Goal: Information Seeking & Learning: Learn about a topic

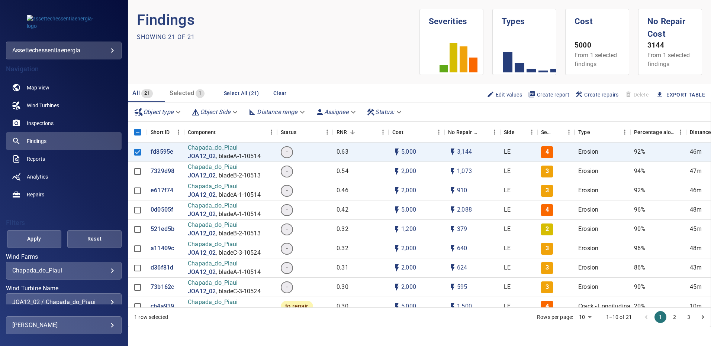
scroll to position [1, 0]
click at [106, 301] on div "JOA12_02 / Chapada_do_Piaui" at bounding box center [63, 301] width 103 height 7
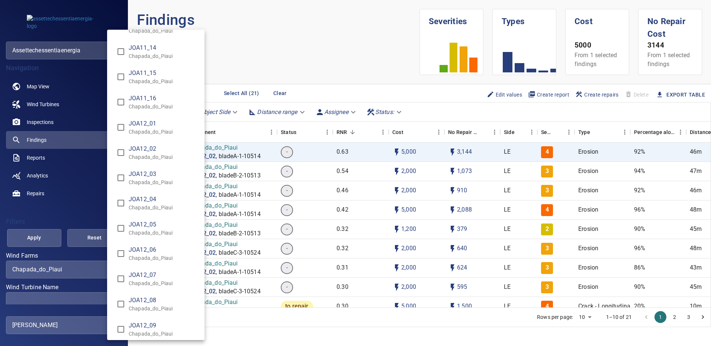
scroll to position [4540, 0]
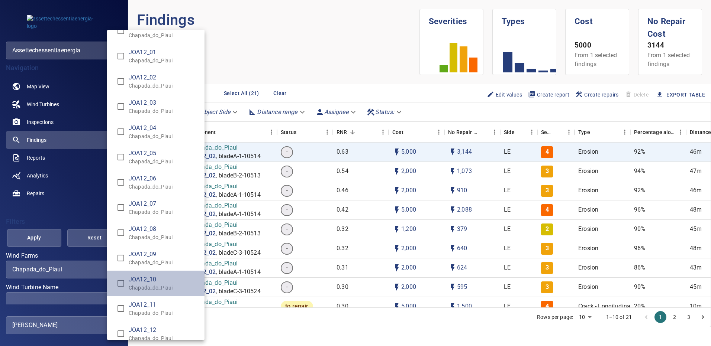
drag, startPoint x: 164, startPoint y: 272, endPoint x: 142, endPoint y: 251, distance: 30.5
click at [164, 278] on li "JOA12_10 Chapada_do_Piaui" at bounding box center [155, 283] width 97 height 25
type input "**********"
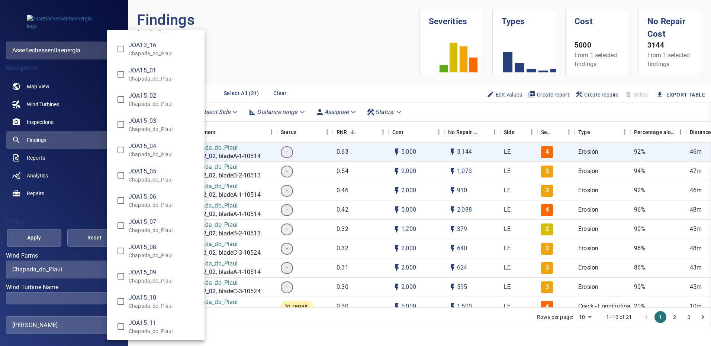
scroll to position [5415, 0]
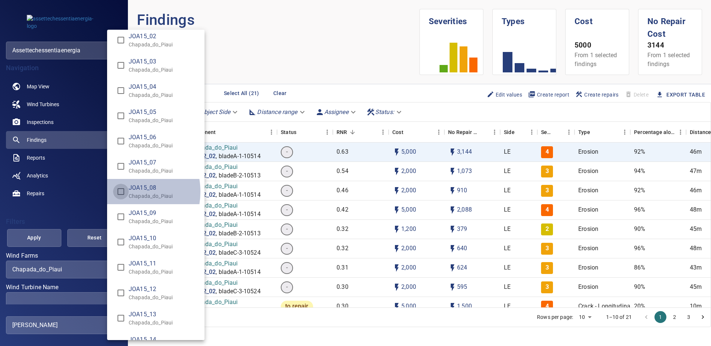
type input "**********"
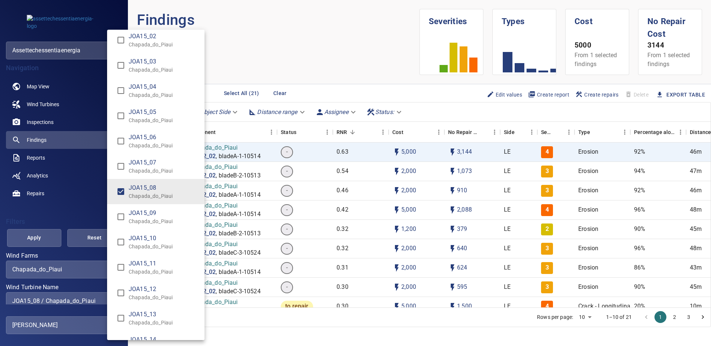
click at [49, 236] on div "Wind Turbine Name" at bounding box center [355, 173] width 711 height 346
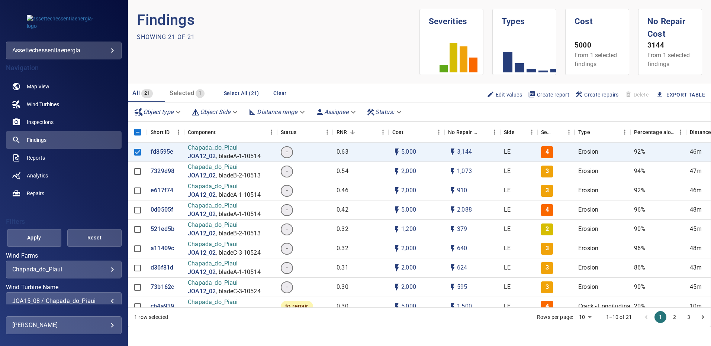
click at [46, 237] on span "Apply" at bounding box center [34, 237] width 36 height 9
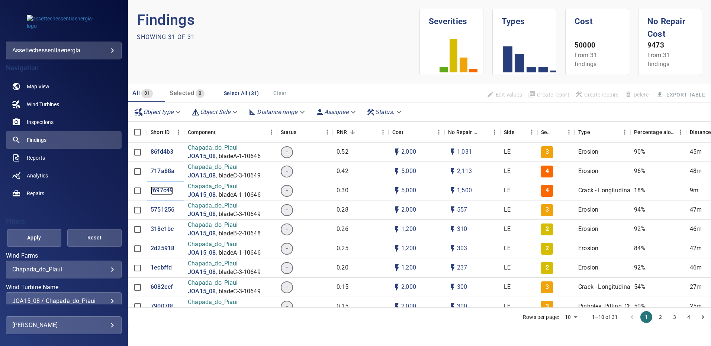
click at [162, 191] on p "f697c49" at bounding box center [162, 191] width 22 height 9
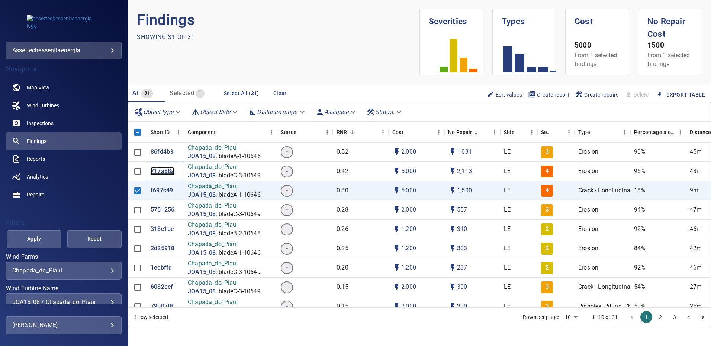
click at [162, 171] on p "717a88a" at bounding box center [163, 171] width 24 height 9
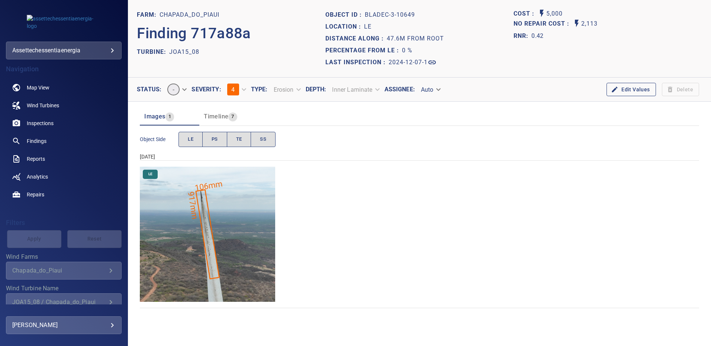
click at [196, 263] on img "Chapada_do_Piaui/JOA15_08/2024-12-07-1/2024-12-07-3/image204wp204.jpg" at bounding box center [207, 234] width 135 height 135
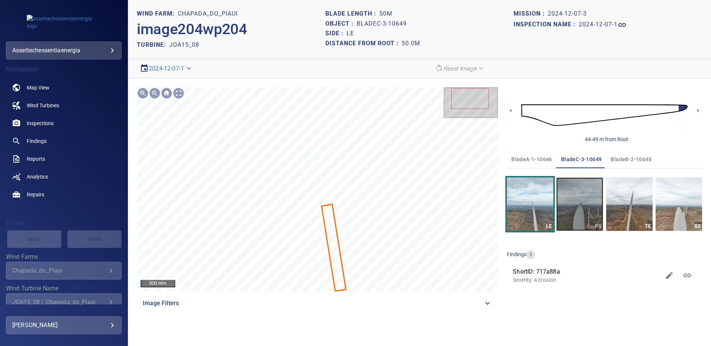
drag, startPoint x: 559, startPoint y: 195, endPoint x: 567, endPoint y: 198, distance: 8.6
click at [560, 195] on img "button" at bounding box center [579, 205] width 46 height 54
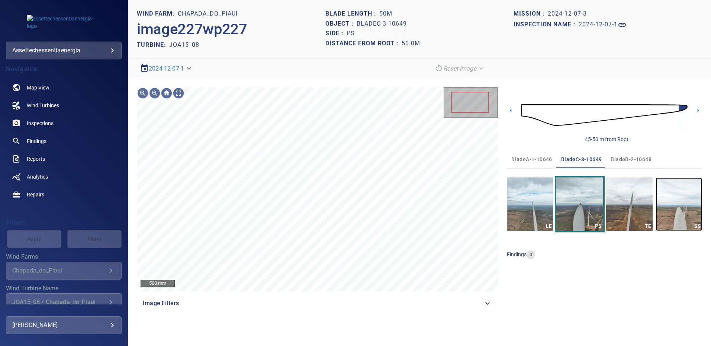
click at [682, 210] on img "button" at bounding box center [678, 205] width 46 height 54
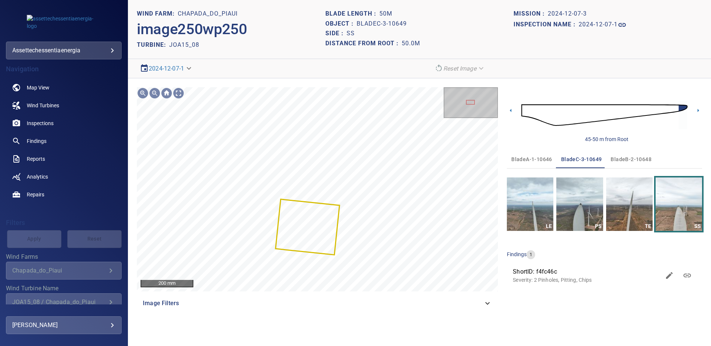
click at [523, 159] on span "bladeA-1-10646" at bounding box center [531, 159] width 41 height 9
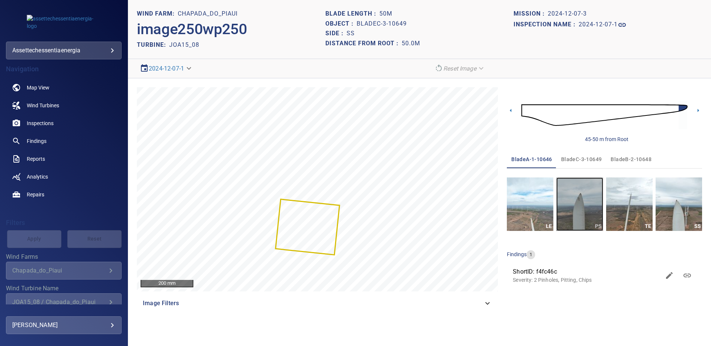
click at [572, 210] on img "button" at bounding box center [579, 205] width 46 height 54
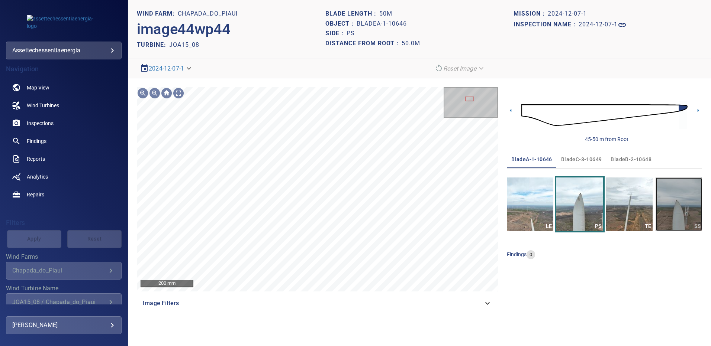
click at [666, 201] on img "button" at bounding box center [678, 205] width 46 height 54
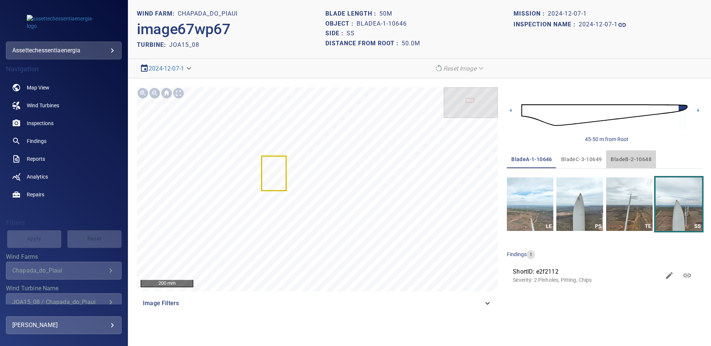
click at [632, 160] on span "bladeB-2-10648" at bounding box center [630, 159] width 41 height 9
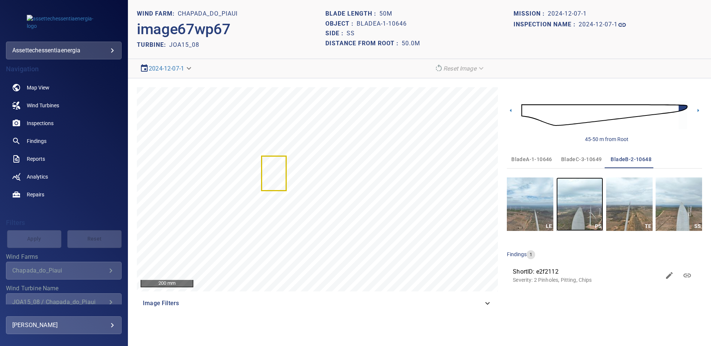
click at [585, 202] on img "button" at bounding box center [579, 205] width 46 height 54
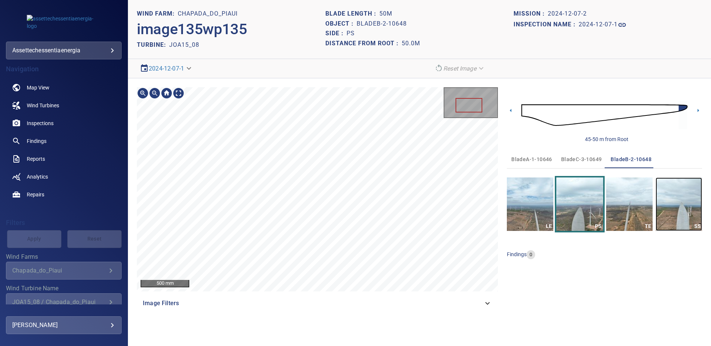
click at [694, 211] on img "button" at bounding box center [678, 205] width 46 height 54
